Goal: Information Seeking & Learning: Learn about a topic

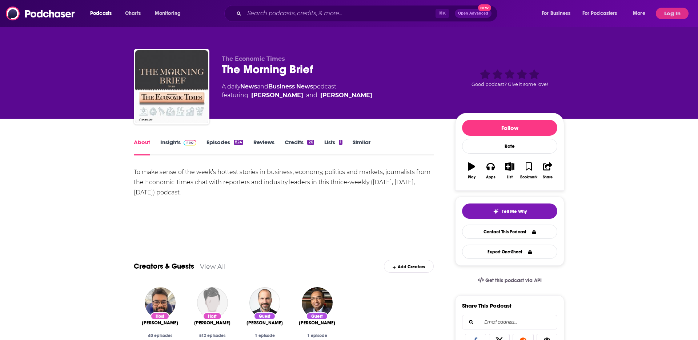
click at [165, 143] on link "Insights" at bounding box center [178, 147] width 36 height 17
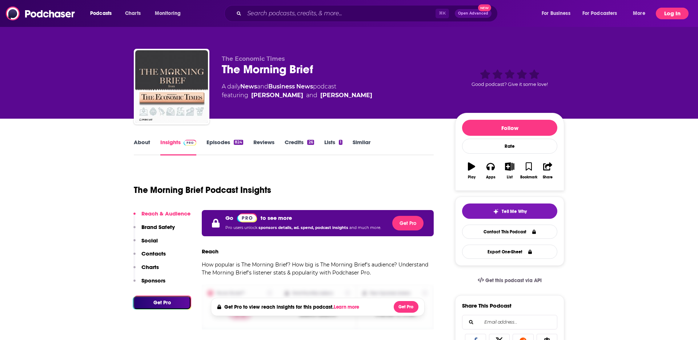
click at [667, 11] on button "Log In" at bounding box center [672, 14] width 33 height 12
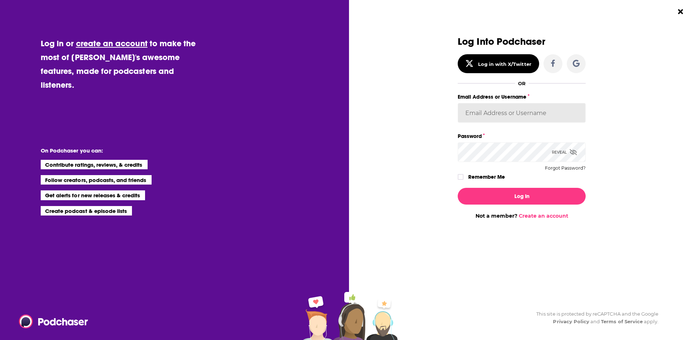
type input "[EMAIL_ADDRESS][DOMAIN_NAME]"
click at [525, 130] on div "Email Address or Username [EMAIL_ADDRESS][DOMAIN_NAME]" at bounding box center [522, 111] width 128 height 39
click at [477, 178] on label "Remember Me" at bounding box center [486, 176] width 37 height 9
click at [463, 180] on input "rememberMe" at bounding box center [461, 180] width 4 height 0
click at [485, 187] on div "Log In Not a member? Create an account" at bounding box center [522, 200] width 128 height 37
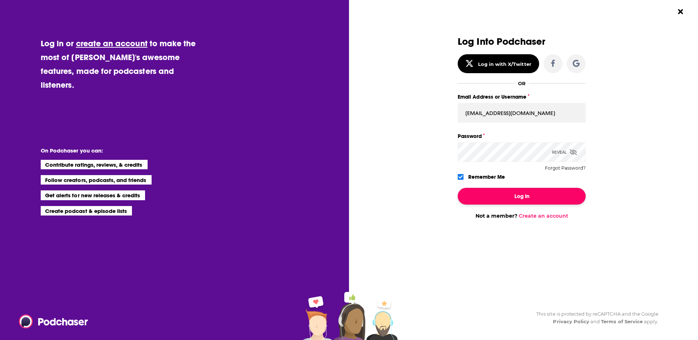
click at [484, 198] on button "Log In" at bounding box center [522, 196] width 128 height 17
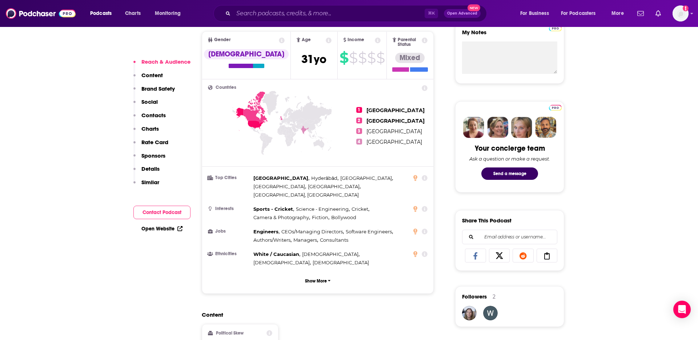
scroll to position [278, 0]
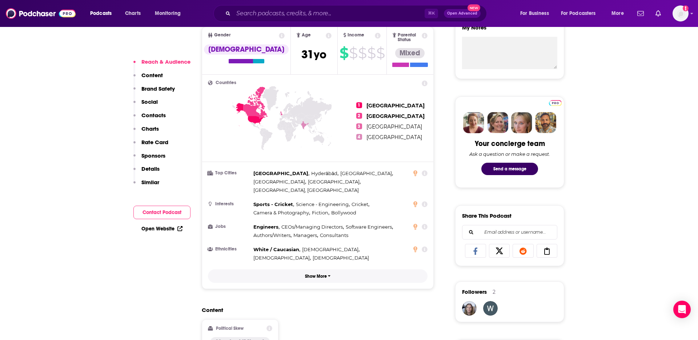
click at [317, 269] on button "Show More" at bounding box center [318, 275] width 220 height 13
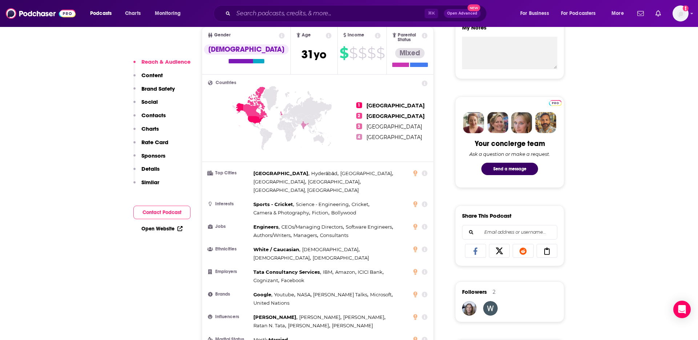
scroll to position [283, 0]
